Goal: Obtain resource: Download file/media

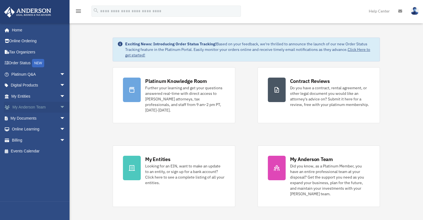
click at [60, 107] on span "arrow_drop_down" at bounding box center [65, 107] width 11 height 11
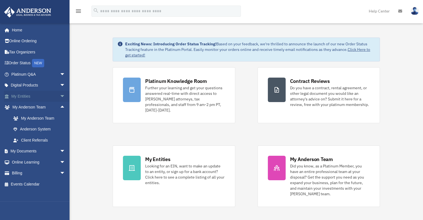
click at [60, 97] on span "arrow_drop_down" at bounding box center [65, 96] width 11 height 11
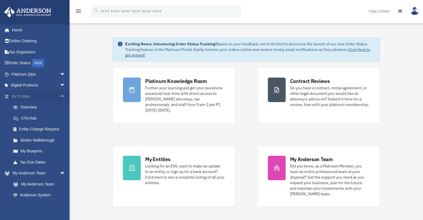
click at [60, 95] on span "arrow_drop_up" at bounding box center [65, 96] width 11 height 11
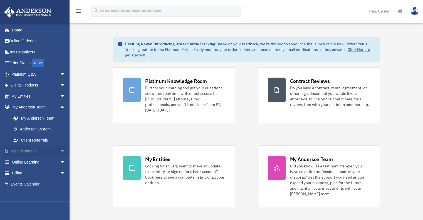
click at [60, 150] on span "arrow_drop_down" at bounding box center [65, 151] width 11 height 11
click at [25, 163] on link "Box" at bounding box center [41, 162] width 66 height 11
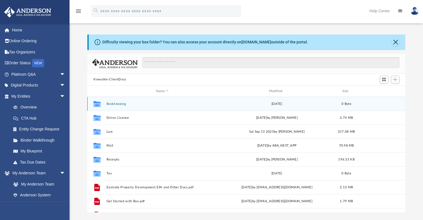
scroll to position [122, 314]
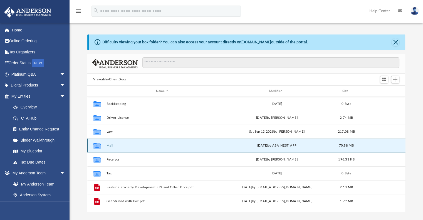
click at [111, 146] on button "Mail" at bounding box center [162, 146] width 112 height 4
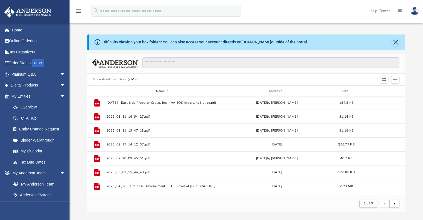
scroll to position [0, 0]
click at [117, 80] on button "Viewable-ClientDocs" at bounding box center [109, 79] width 33 height 5
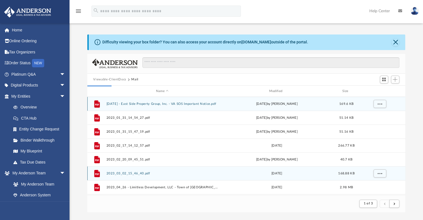
scroll to position [122, 314]
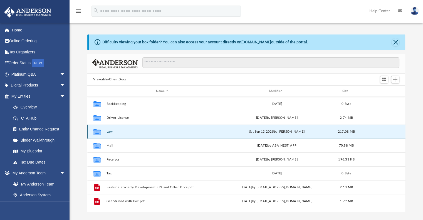
click at [112, 131] on button "Law" at bounding box center [162, 132] width 112 height 4
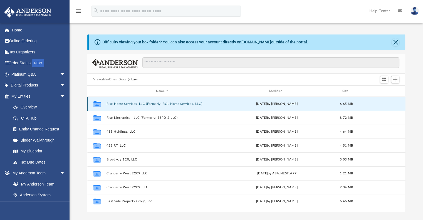
click at [155, 102] on button "Rise Home Services, LLC (Formerly: RCL Home Services, LLC)" at bounding box center [162, 104] width 112 height 4
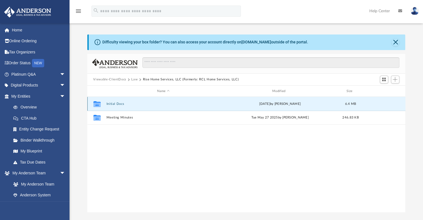
click at [129, 103] on button "Initial Docs" at bounding box center [163, 104] width 114 height 4
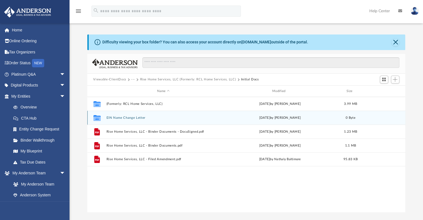
click at [122, 116] on button "EIN Name Change Letter" at bounding box center [163, 118] width 114 height 4
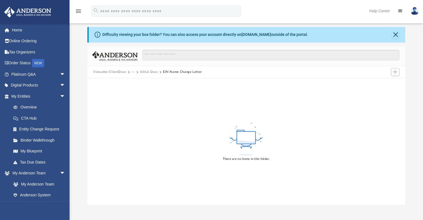
scroll to position [0, 0]
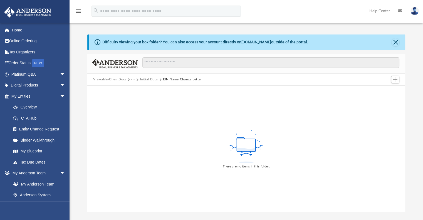
click at [147, 80] on button "Initial Docs" at bounding box center [149, 79] width 18 height 5
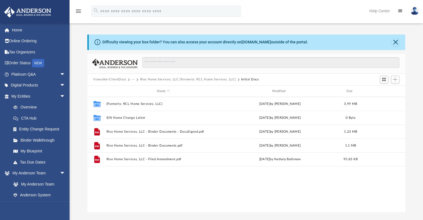
scroll to position [122, 314]
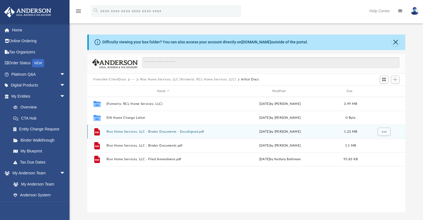
click at [147, 132] on button "Rise Home Services, LLC - Binder Documents - DocuSigned.pdf" at bounding box center [163, 132] width 114 height 4
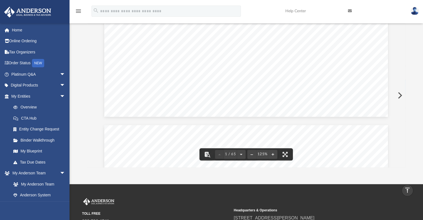
scroll to position [0, 0]
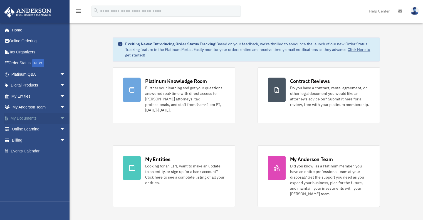
click at [60, 118] on span "arrow_drop_down" at bounding box center [65, 118] width 11 height 11
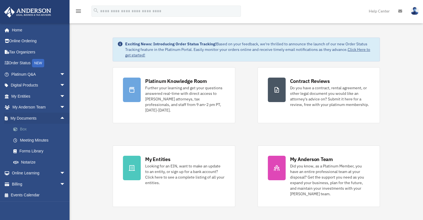
click at [23, 129] on link "Box" at bounding box center [41, 129] width 66 height 11
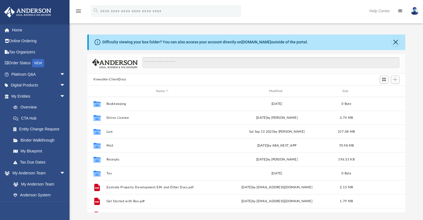
scroll to position [122, 314]
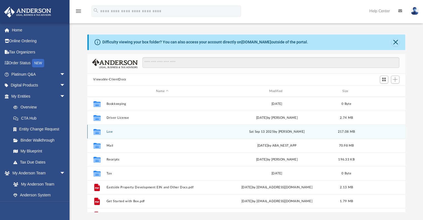
click at [110, 132] on button "Law" at bounding box center [162, 132] width 112 height 4
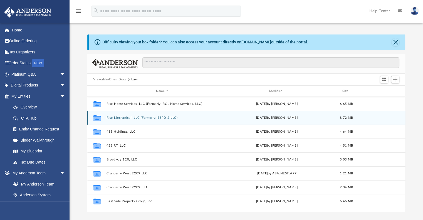
click at [128, 117] on button "Rise Mechanical, LLC (Formerly: ESPD 2 LLC)" at bounding box center [162, 118] width 112 height 4
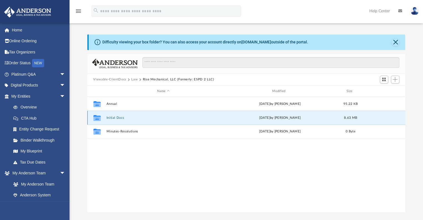
click at [120, 118] on button "Initial Docs" at bounding box center [163, 118] width 114 height 4
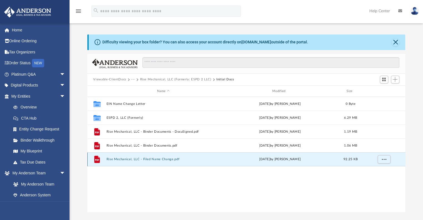
click at [160, 159] on button "Rise Mechanical, LLC - Filed Name Change.pdf" at bounding box center [163, 160] width 114 height 4
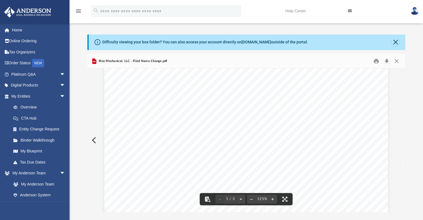
scroll to position [334, 0]
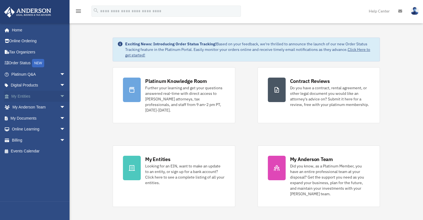
click at [60, 95] on span "arrow_drop_down" at bounding box center [65, 96] width 11 height 11
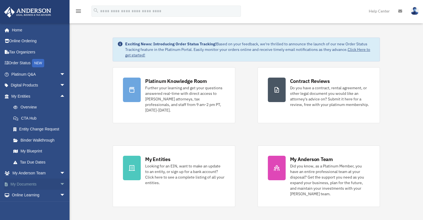
click at [60, 182] on span "arrow_drop_down" at bounding box center [65, 184] width 11 height 11
click at [32, 197] on link "Box" at bounding box center [41, 195] width 66 height 11
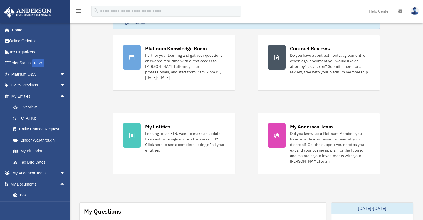
scroll to position [56, 0]
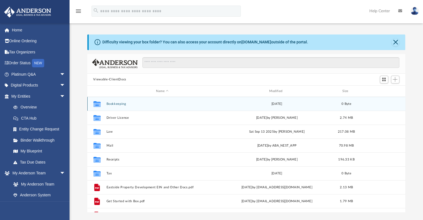
scroll to position [122, 314]
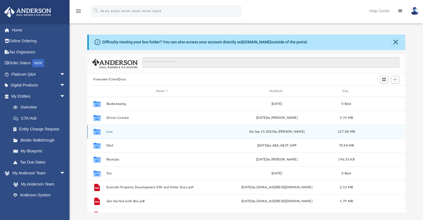
click at [109, 130] on button "Law" at bounding box center [162, 132] width 112 height 4
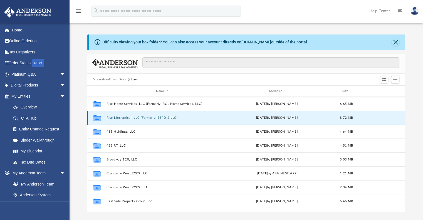
click at [143, 117] on button "Rise Mechanical, LLC (Formerly: ESPD 2 LLC)" at bounding box center [162, 118] width 112 height 4
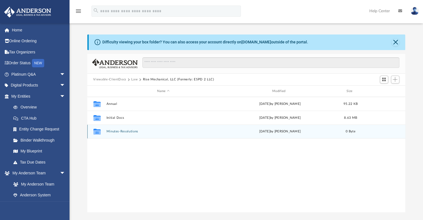
click at [122, 130] on button "Minutes-Resolutions" at bounding box center [163, 132] width 114 height 4
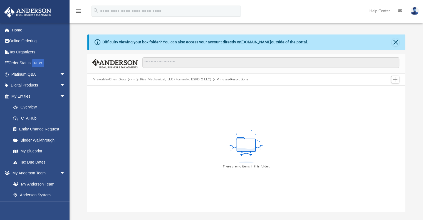
click at [167, 80] on button "Rise Mechanical, LLC (Formerly: ESPD 2 LLC)" at bounding box center [175, 79] width 71 height 5
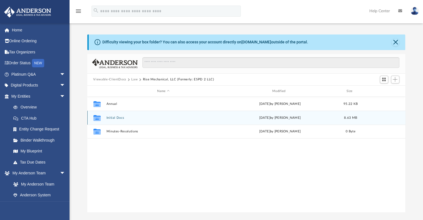
click at [117, 115] on div "Collaborated Folder Initial Docs Thu Jul 31 2025 by Amber Johnson 8.63 MB" at bounding box center [246, 118] width 318 height 14
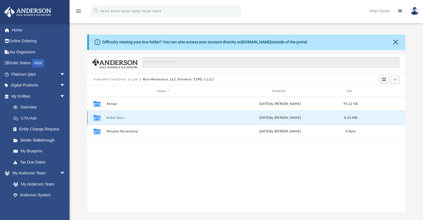
click at [118, 116] on button "Initial Docs" at bounding box center [163, 118] width 114 height 4
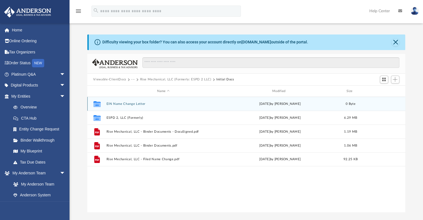
click at [133, 105] on button "EIN Name Change Letter" at bounding box center [163, 104] width 114 height 4
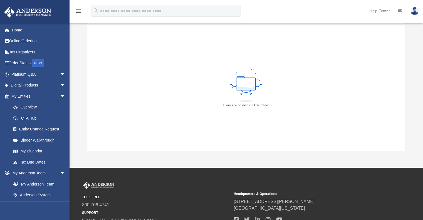
scroll to position [0, 0]
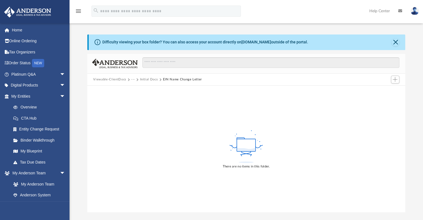
click at [149, 83] on div "Viewable-ClientDocs ··· Initial Docs EIN Name Change Letter" at bounding box center [246, 80] width 318 height 12
click at [150, 79] on button "Initial Docs" at bounding box center [149, 79] width 18 height 5
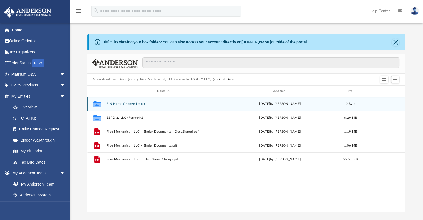
scroll to position [122, 314]
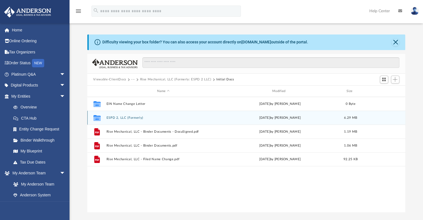
click at [134, 115] on div "Collaborated Folder ESPD 2, LLC (Formerly) Mon Jul 14 2025 by Cynthia Peters 6.…" at bounding box center [246, 118] width 318 height 14
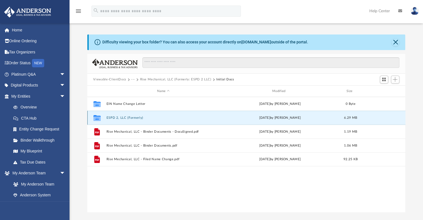
click at [135, 116] on button "ESPD 2, LLC (Formerly)" at bounding box center [163, 118] width 114 height 4
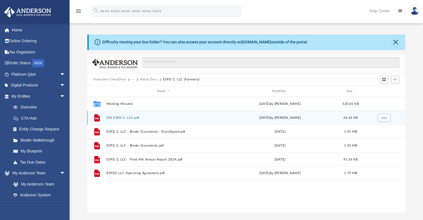
click at [118, 117] on button "EIN ESPD 2, LLC.pdf" at bounding box center [163, 118] width 114 height 4
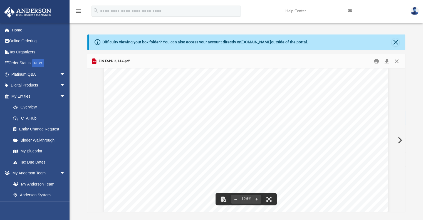
scroll to position [0, 0]
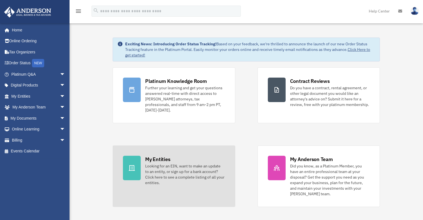
scroll to position [56, 0]
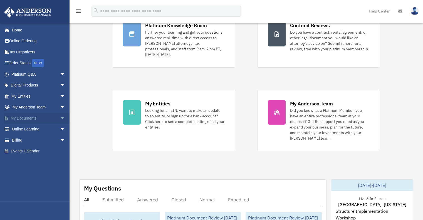
click at [60, 118] on span "arrow_drop_down" at bounding box center [65, 118] width 11 height 11
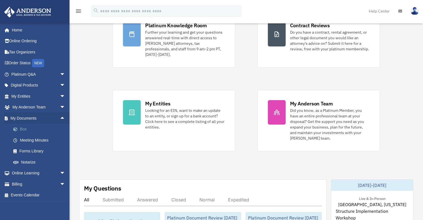
click at [29, 130] on link "Box" at bounding box center [41, 129] width 66 height 11
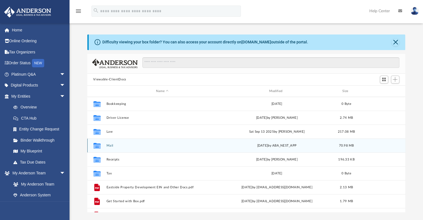
scroll to position [122, 314]
click at [108, 144] on button "Mail" at bounding box center [162, 146] width 112 height 4
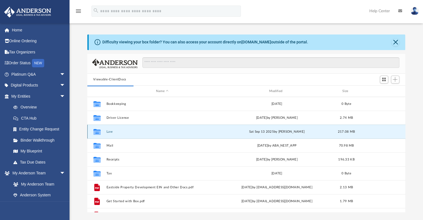
click at [109, 132] on button "Law" at bounding box center [162, 132] width 112 height 4
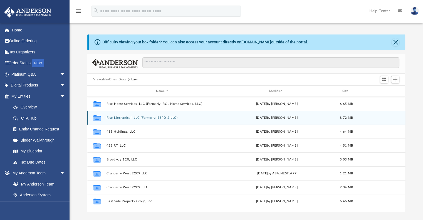
click at [136, 117] on button "Rise Mechanical, LLC (Formerly: ESPD 2 LLC)" at bounding box center [162, 118] width 112 height 4
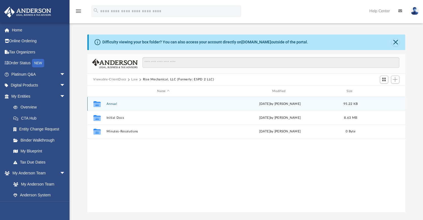
click at [117, 103] on button "Annual" at bounding box center [163, 104] width 114 height 4
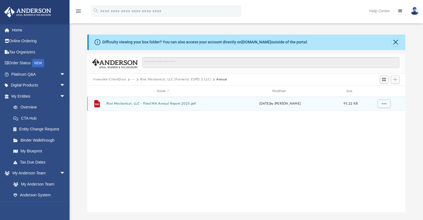
click at [117, 103] on button "Rise Mechanical, LLC - Filed MA Annual Report 2025.pdf" at bounding box center [163, 104] width 114 height 4
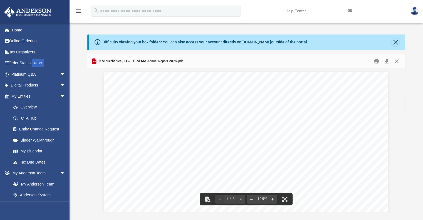
scroll to position [0, 0]
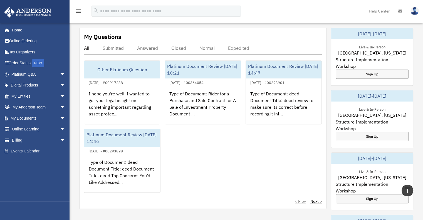
scroll to position [195, 0]
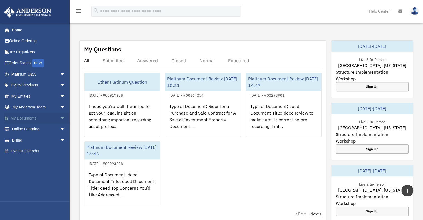
click at [60, 117] on span "arrow_drop_down" at bounding box center [65, 118] width 11 height 11
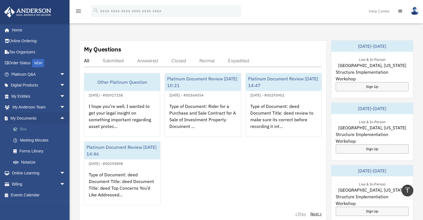
click at [21, 130] on link "Box" at bounding box center [41, 129] width 66 height 11
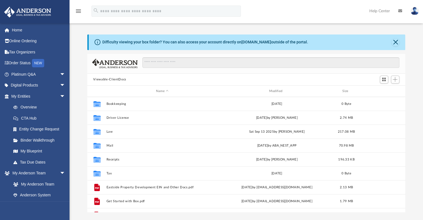
scroll to position [122, 314]
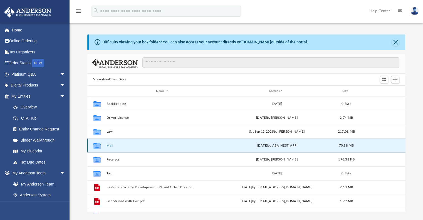
click at [107, 145] on button "Mail" at bounding box center [162, 146] width 112 height 4
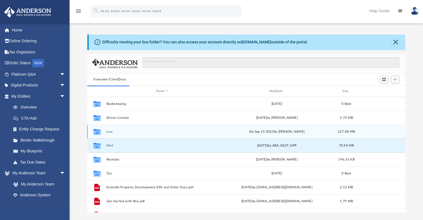
click at [111, 131] on button "Law" at bounding box center [162, 132] width 112 height 4
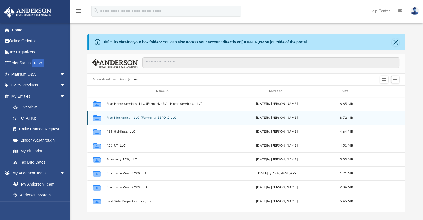
click at [130, 117] on button "Rise Mechanical, LLC (Formerly: ESPD 2 LLC)" at bounding box center [162, 118] width 112 height 4
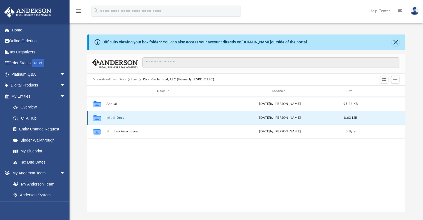
click at [119, 118] on button "Initial Docs" at bounding box center [163, 118] width 114 height 4
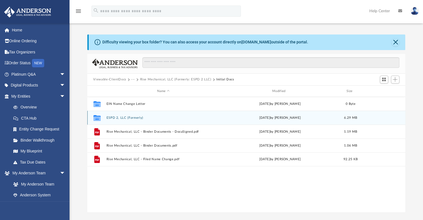
click at [128, 118] on button "ESPD 2, LLC (Formerly)" at bounding box center [163, 118] width 114 height 4
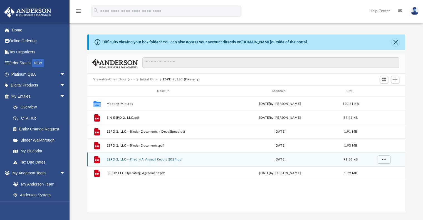
click at [153, 159] on button "ESPD 2, LLC - Filed MA Annual Report 2024.pdf" at bounding box center [163, 160] width 114 height 4
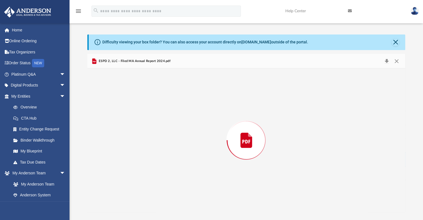
click at [153, 159] on div "Preview" at bounding box center [246, 140] width 318 height 144
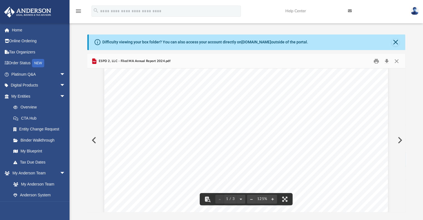
scroll to position [0, 0]
click at [93, 139] on button "Preview" at bounding box center [93, 140] width 12 height 16
click at [95, 137] on button "Preview" at bounding box center [93, 140] width 12 height 16
click at [96, 140] on button "Preview" at bounding box center [93, 140] width 12 height 16
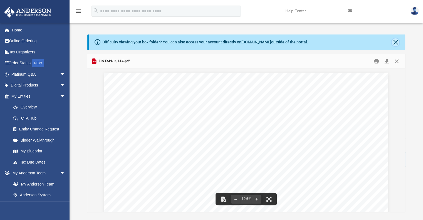
click at [395, 40] on button "Close" at bounding box center [396, 42] width 8 height 8
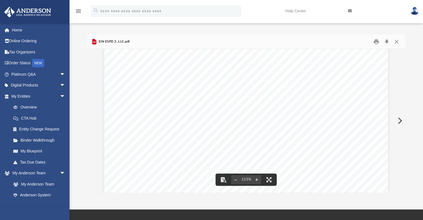
scroll to position [121, 0]
click at [78, 10] on icon "menu" at bounding box center [78, 11] width 7 height 7
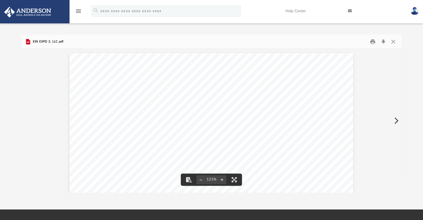
scroll to position [122, 376]
click at [392, 42] on button "Close" at bounding box center [393, 41] width 10 height 9
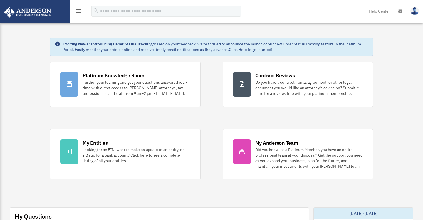
scroll to position [184, 0]
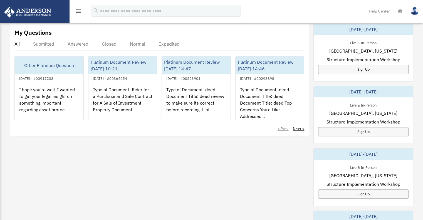
click at [28, 9] on img at bounding box center [28, 12] width 50 height 11
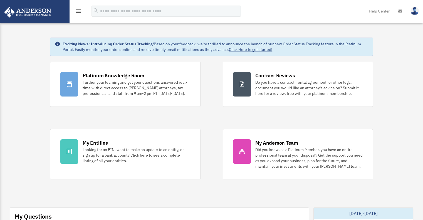
click at [72, 11] on div "menu" at bounding box center [79, 11] width 18 height 14
click at [76, 11] on icon "menu" at bounding box center [78, 11] width 7 height 7
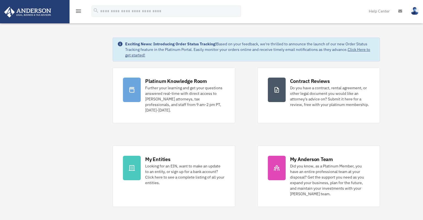
click at [82, 9] on div "menu" at bounding box center [79, 11] width 18 height 14
click at [78, 9] on icon "menu" at bounding box center [78, 11] width 7 height 7
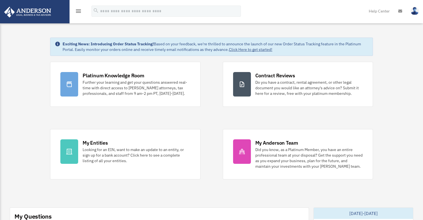
click at [78, 9] on icon "menu" at bounding box center [78, 11] width 7 height 7
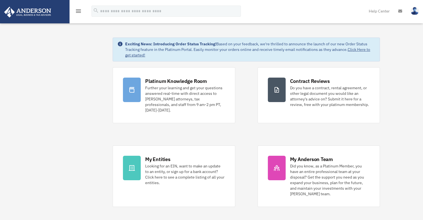
click at [81, 12] on div "menu" at bounding box center [79, 11] width 18 height 14
click at [80, 11] on icon "menu" at bounding box center [78, 11] width 7 height 7
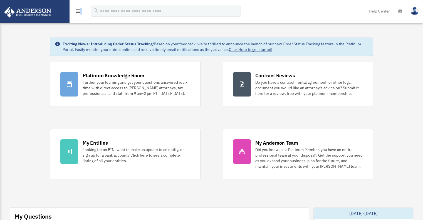
click at [80, 11] on icon "menu" at bounding box center [78, 11] width 7 height 7
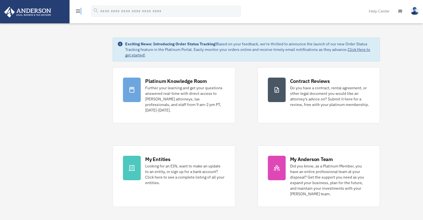
click at [80, 11] on icon "menu" at bounding box center [78, 11] width 7 height 7
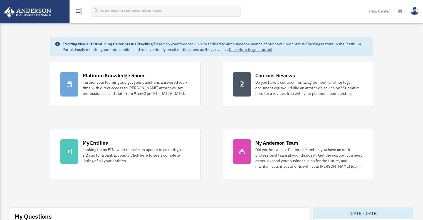
click at [80, 11] on icon "menu" at bounding box center [78, 11] width 7 height 7
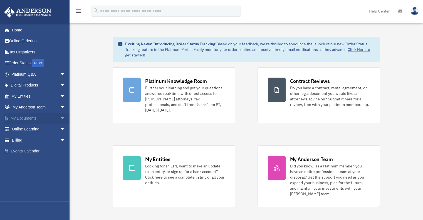
click at [60, 118] on span "arrow_drop_down" at bounding box center [65, 118] width 11 height 11
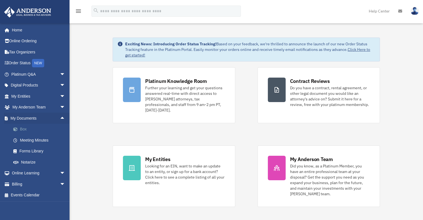
click at [21, 130] on link "Box" at bounding box center [41, 129] width 66 height 11
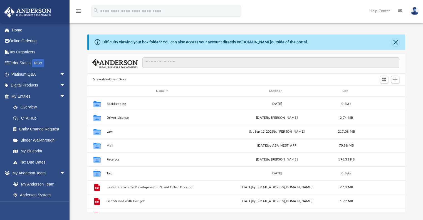
scroll to position [122, 314]
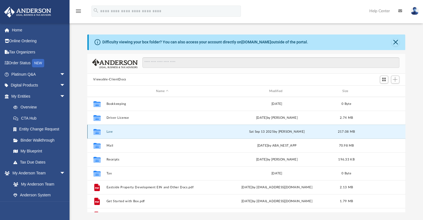
click at [109, 132] on button "Law" at bounding box center [162, 132] width 112 height 4
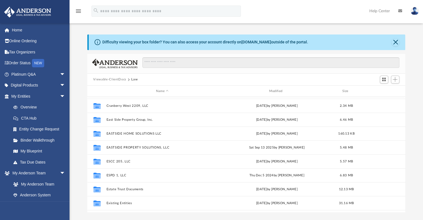
scroll to position [83, 0]
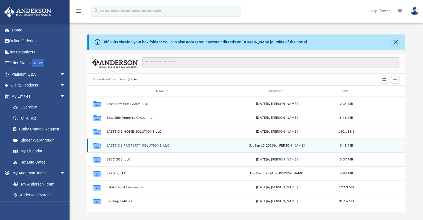
click at [155, 144] on button "EASTSIDE PROPERTY SOLUTIONS, LLC" at bounding box center [162, 146] width 112 height 4
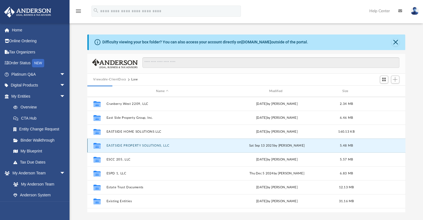
scroll to position [0, 0]
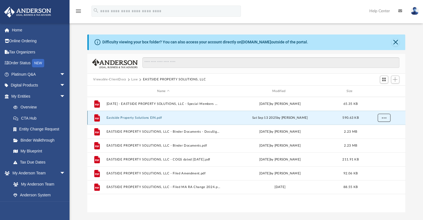
click at [387, 117] on button "More options" at bounding box center [383, 118] width 13 height 8
click at [378, 137] on li "Download" at bounding box center [379, 138] width 16 height 6
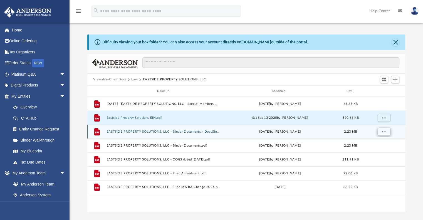
click at [386, 131] on span "More options" at bounding box center [384, 131] width 4 height 3
